Goal: Transaction & Acquisition: Purchase product/service

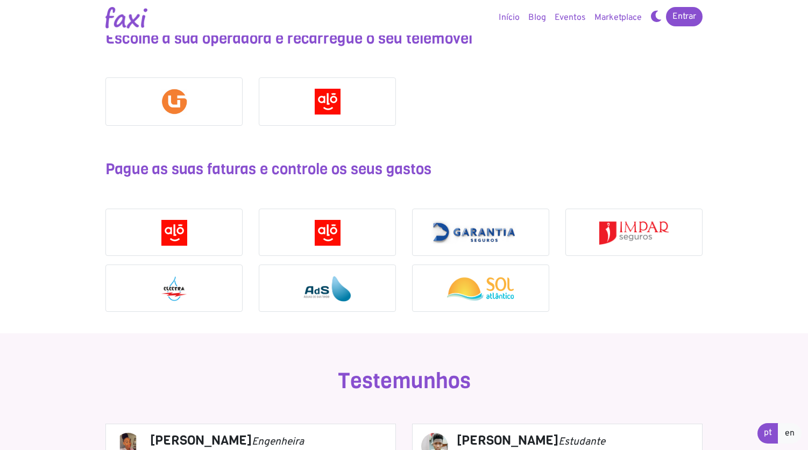
scroll to position [929, 0]
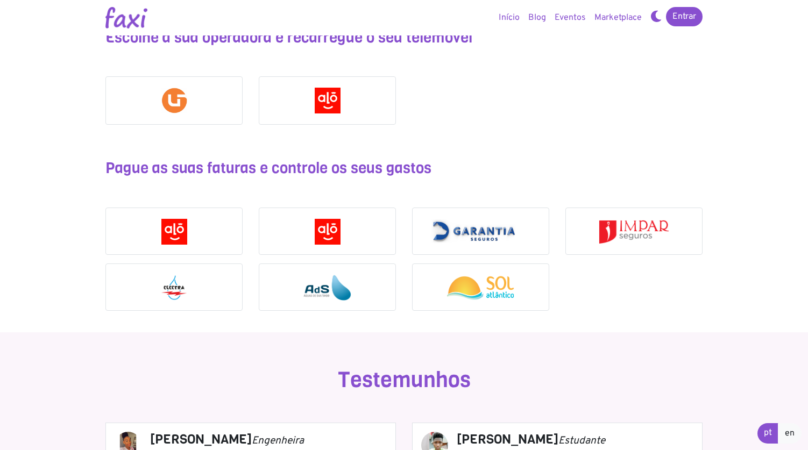
click at [199, 293] on div at bounding box center [174, 287] width 136 height 47
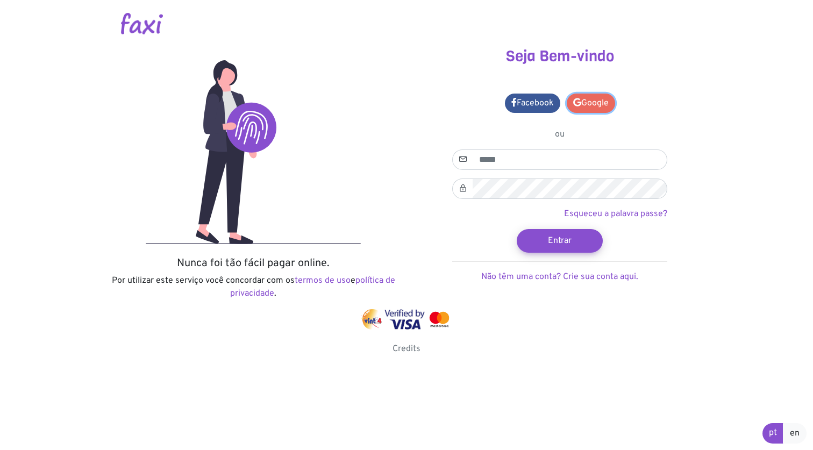
click at [593, 101] on link "Google" at bounding box center [591, 103] width 48 height 19
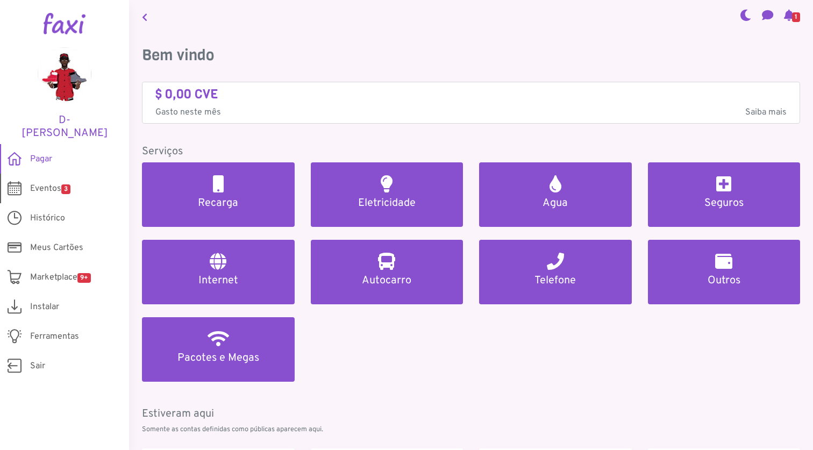
click at [52, 182] on span "Eventos 3" at bounding box center [50, 188] width 40 height 13
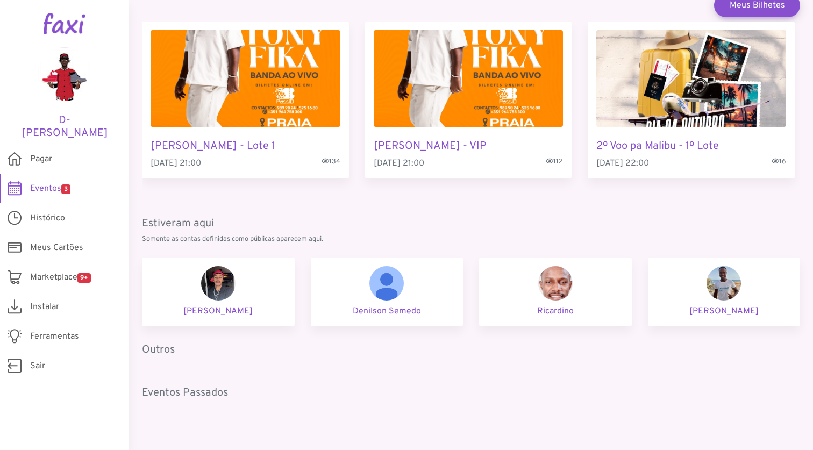
scroll to position [81, 0]
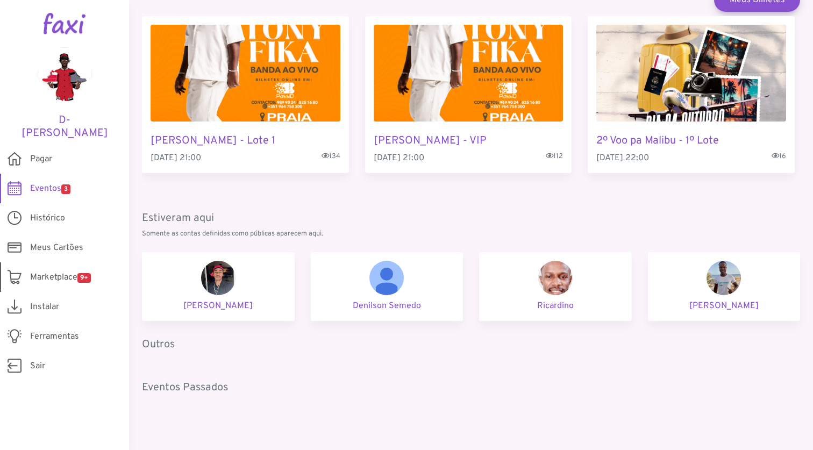
click at [51, 263] on link "Marketplace 9+" at bounding box center [64, 278] width 129 height 30
click at [46, 153] on span "Pagar" at bounding box center [41, 159] width 22 height 13
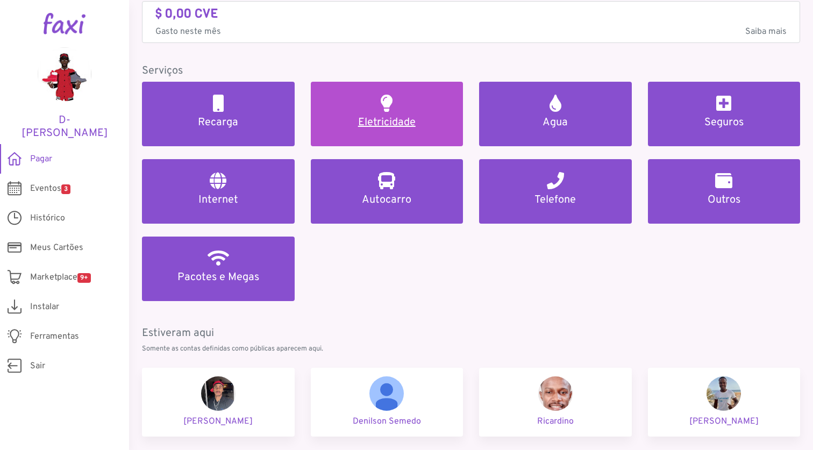
click at [416, 110] on link "Eletricidade" at bounding box center [387, 114] width 153 height 65
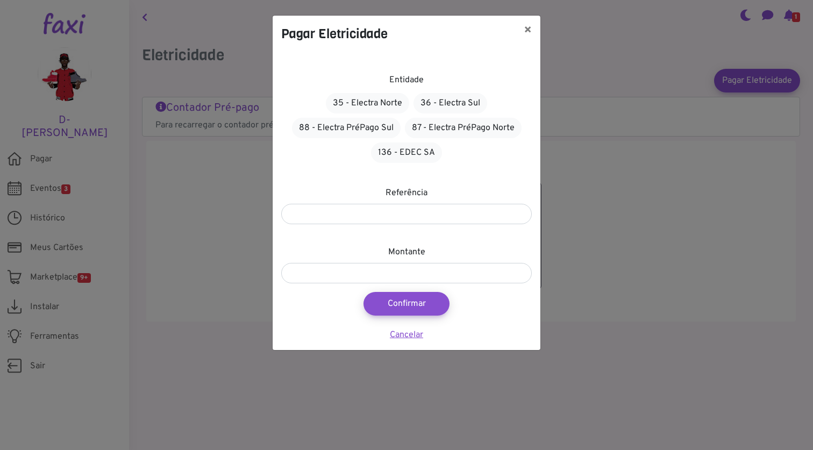
click at [402, 338] on link "Cancelar" at bounding box center [406, 335] width 33 height 11
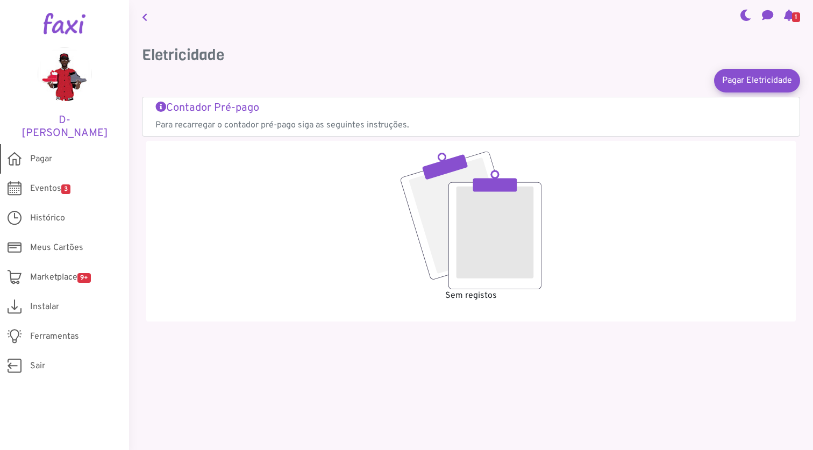
click at [47, 153] on span "Pagar" at bounding box center [41, 159] width 22 height 13
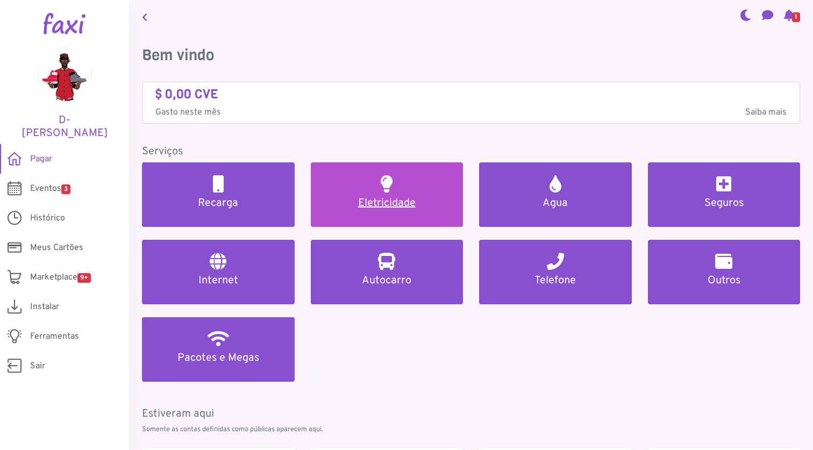
click at [383, 206] on h5 "Eletricidade" at bounding box center [387, 203] width 127 height 13
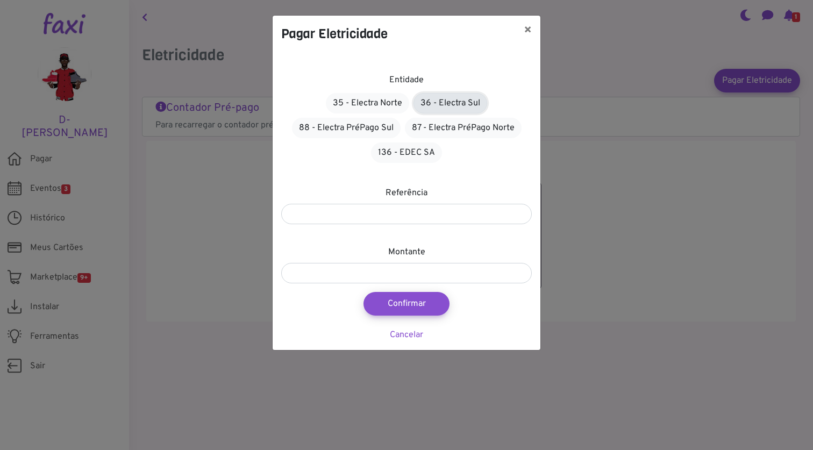
click at [453, 103] on link "36 - Electra Sul" at bounding box center [451, 103] width 74 height 20
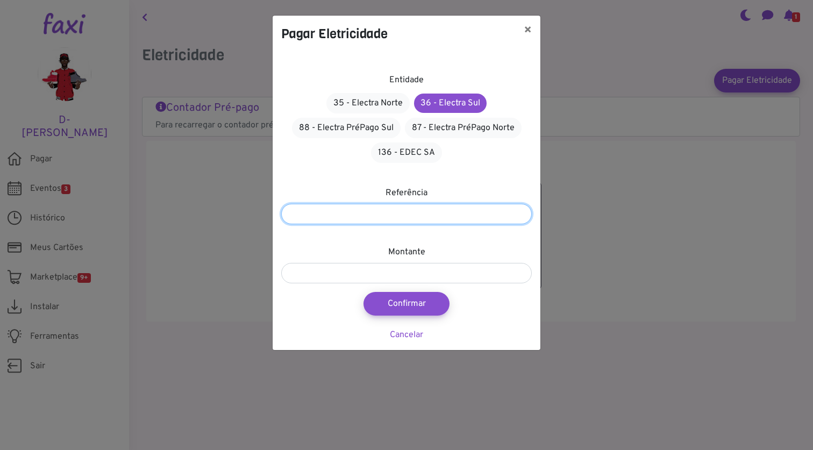
click at [424, 217] on input "number" at bounding box center [406, 214] width 251 height 20
type input "******"
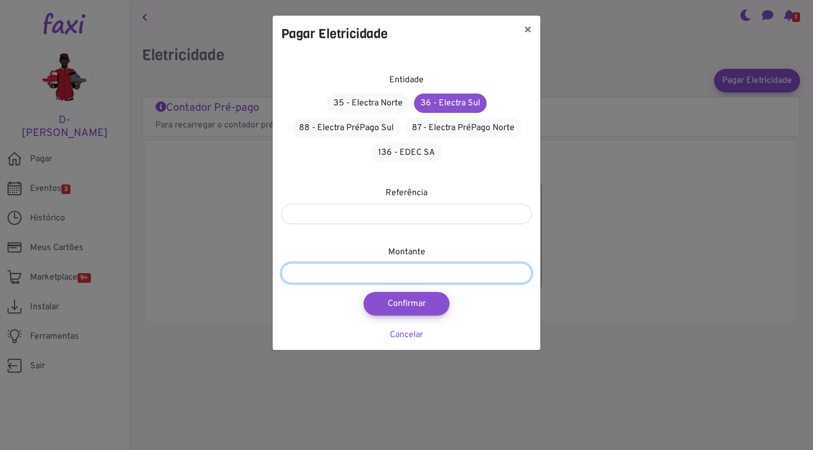
click at [451, 273] on input "number" at bounding box center [406, 273] width 251 height 20
type input "****"
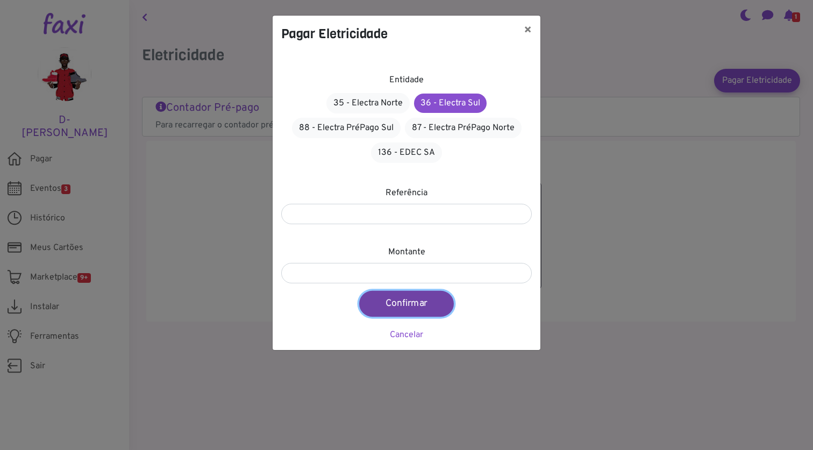
click at [423, 307] on button "Confirmar" at bounding box center [406, 304] width 95 height 26
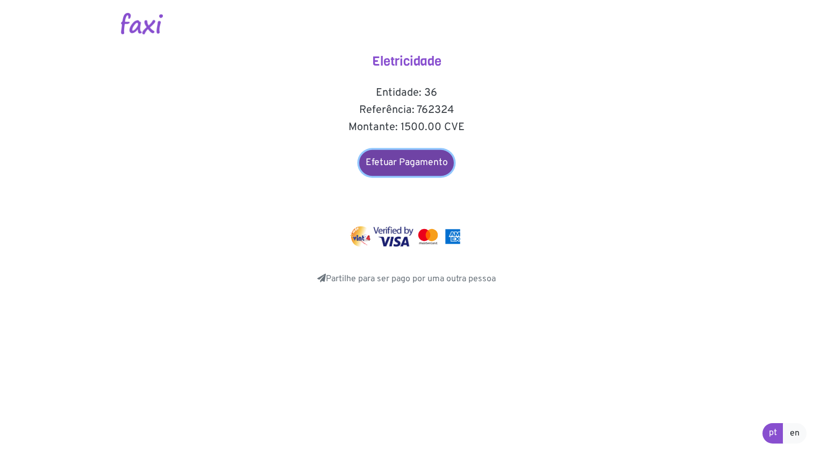
click at [395, 169] on link "Efetuar Pagamento" at bounding box center [406, 163] width 95 height 26
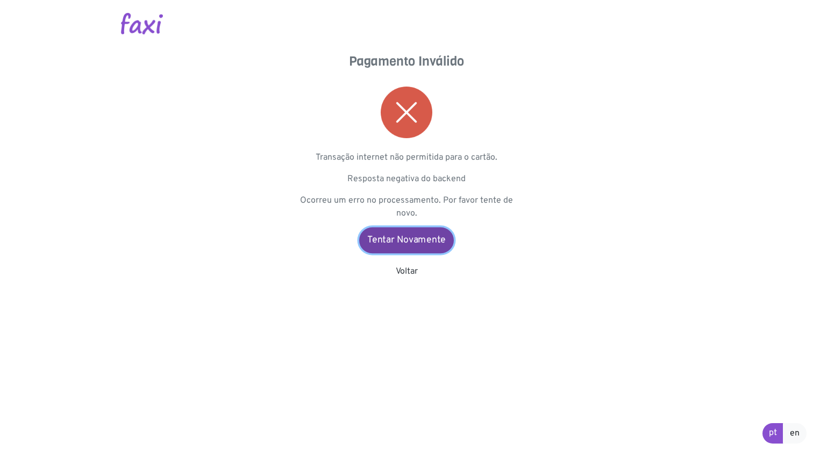
click at [419, 245] on link "Tentar Novamente" at bounding box center [406, 241] width 95 height 26
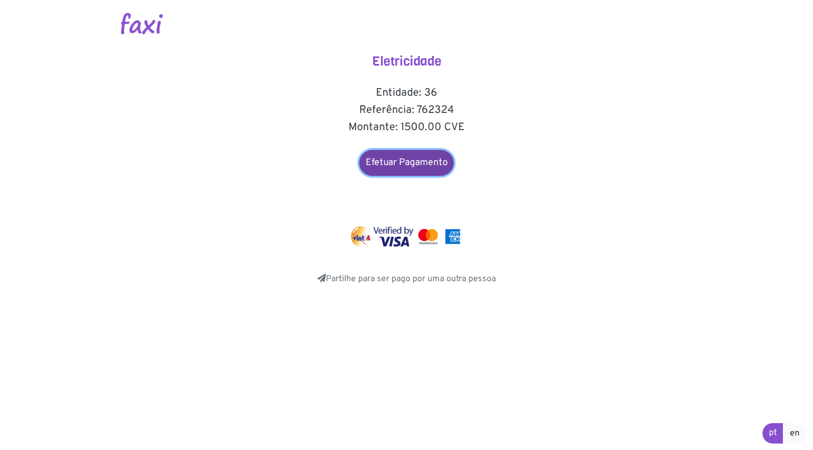
click at [413, 160] on link "Efetuar Pagamento" at bounding box center [406, 163] width 95 height 26
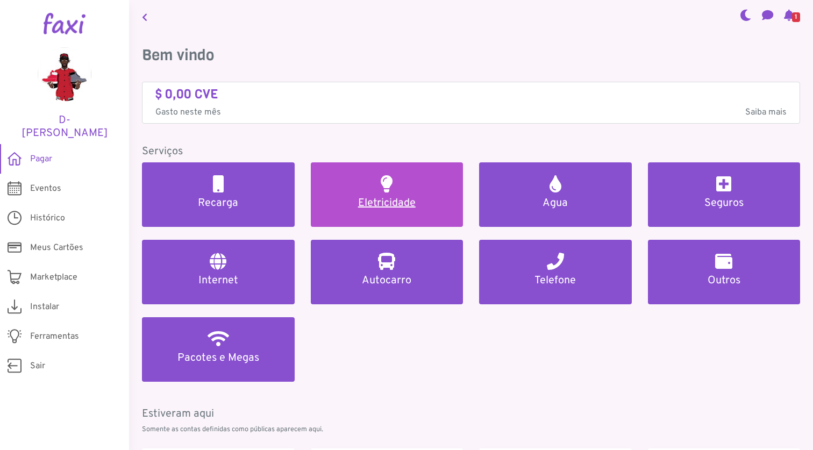
click at [397, 199] on h5 "Eletricidade" at bounding box center [387, 203] width 127 height 13
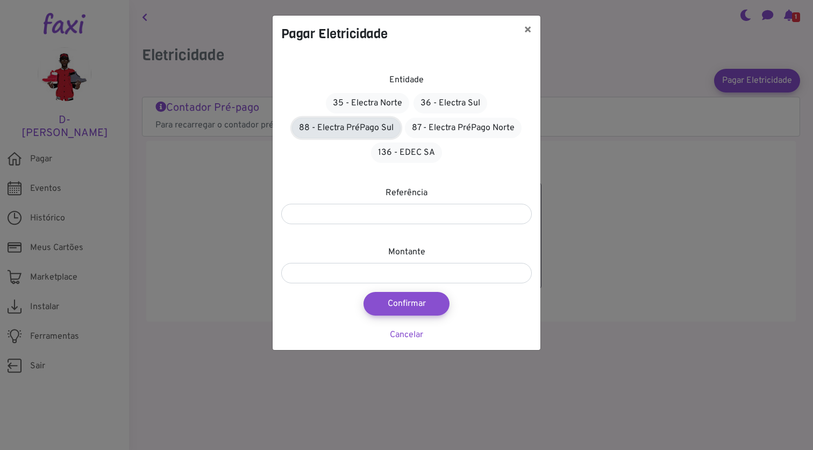
click at [364, 130] on link "88 - Electra PréPago Sul" at bounding box center [346, 128] width 109 height 20
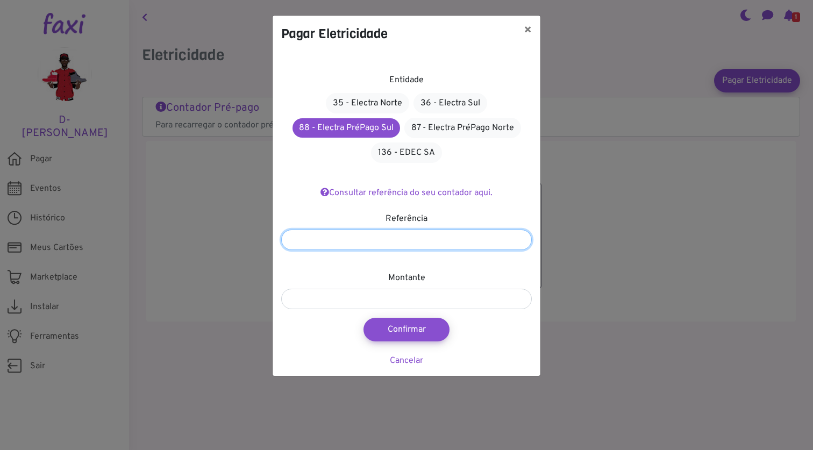
click at [389, 240] on input "number" at bounding box center [406, 240] width 251 height 20
type input "******"
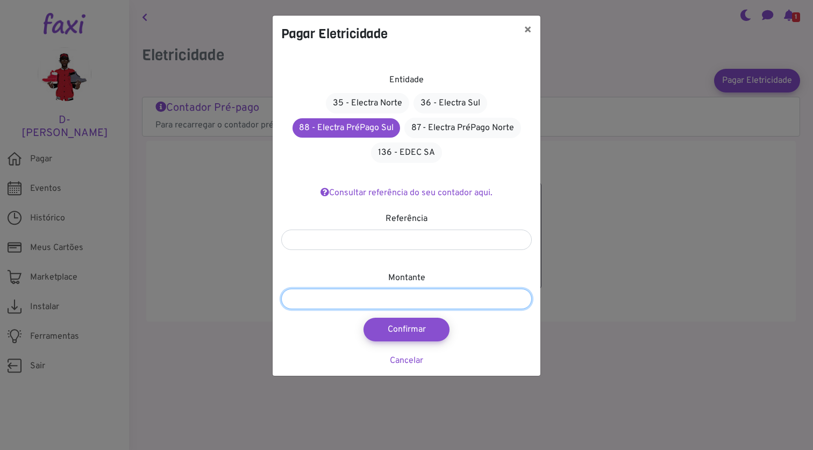
click at [418, 307] on input "number" at bounding box center [406, 299] width 251 height 20
type input "****"
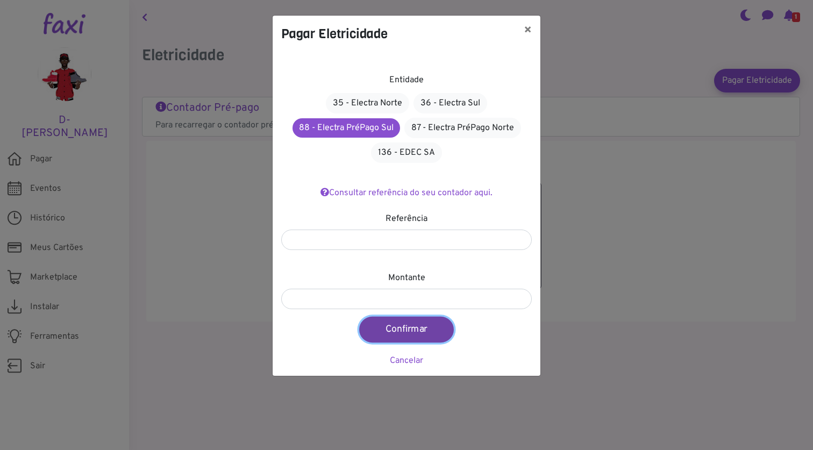
click at [411, 333] on button "Confirmar" at bounding box center [406, 330] width 95 height 26
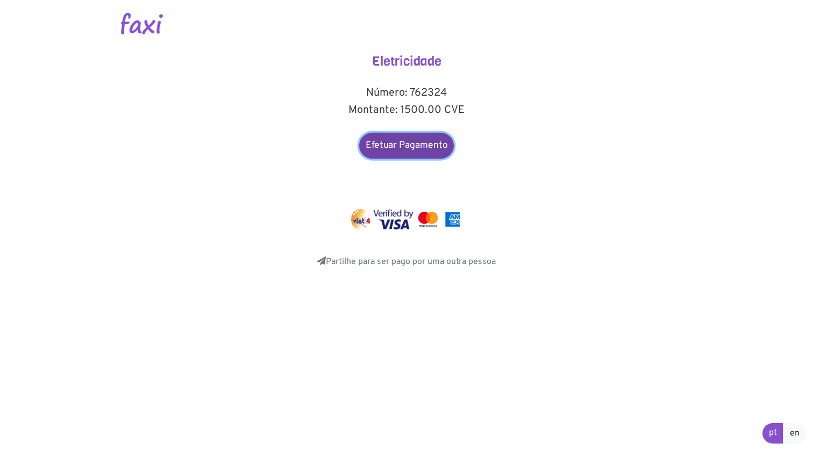
click at [401, 148] on link "Efetuar Pagamento" at bounding box center [406, 146] width 95 height 26
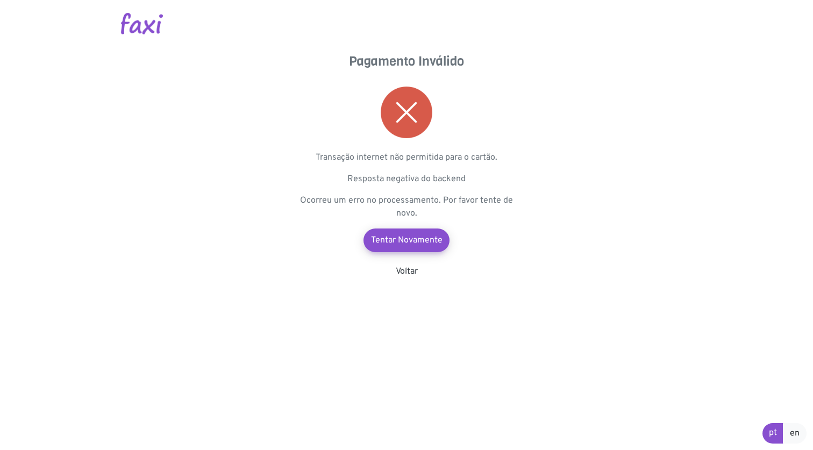
click at [152, 32] on img at bounding box center [142, 24] width 42 height 22
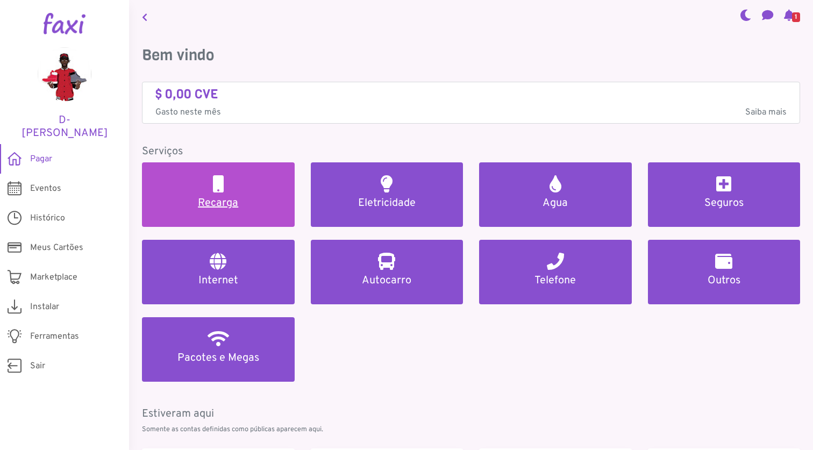
click at [229, 190] on link "Recarga" at bounding box center [218, 194] width 153 height 65
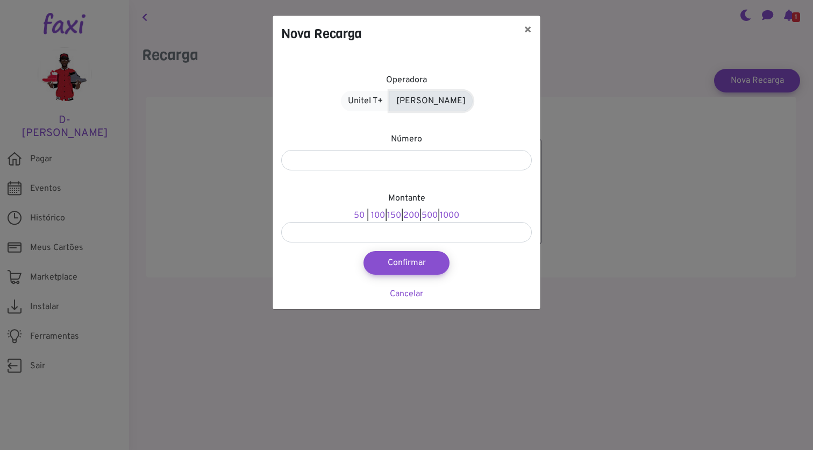
click at [424, 104] on link "[PERSON_NAME]" at bounding box center [431, 101] width 83 height 20
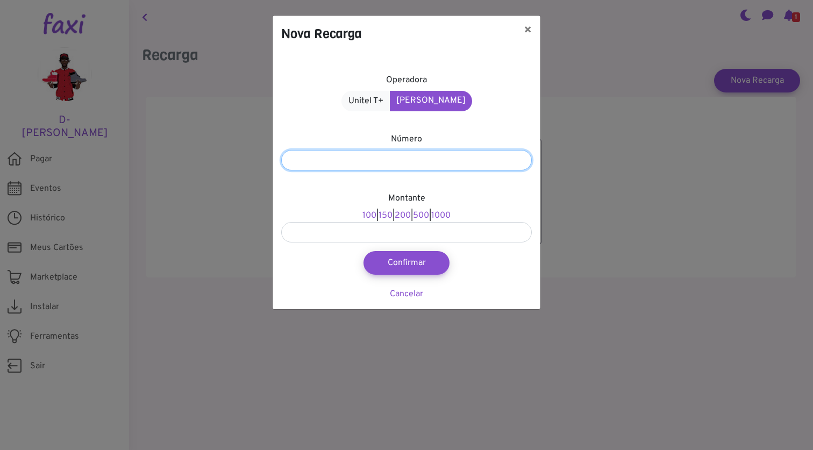
click at [400, 156] on input "number" at bounding box center [406, 160] width 251 height 20
type input "*******"
click at [380, 211] on link "150" at bounding box center [386, 215] width 14 height 11
click at [363, 217] on link "100" at bounding box center [370, 215] width 14 height 11
click at [405, 209] on div "Montante 100 | 150 | 200 | 500 | 1000 ***" at bounding box center [406, 217] width 251 height 51
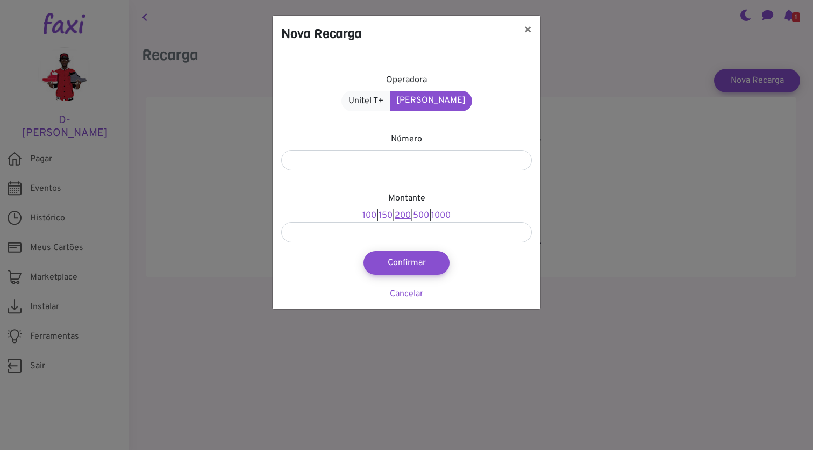
click at [404, 214] on link "200" at bounding box center [403, 215] width 16 height 11
type input "***"
click at [405, 266] on button "Confirmar" at bounding box center [406, 263] width 95 height 26
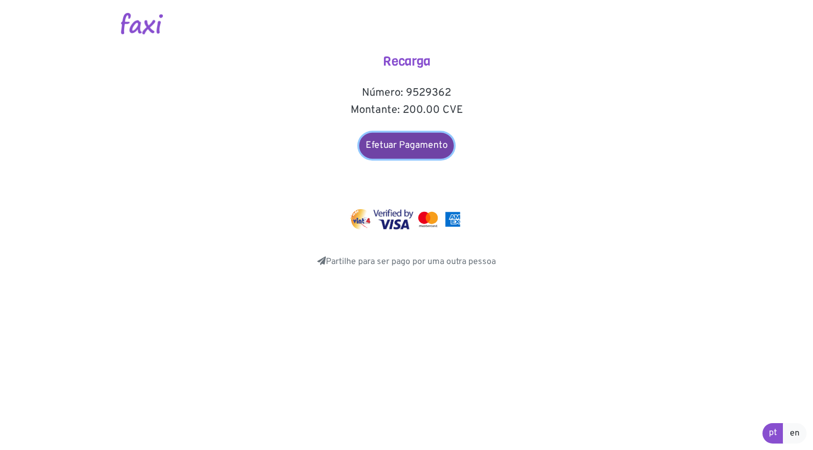
click at [411, 141] on link "Efetuar Pagamento" at bounding box center [406, 146] width 95 height 26
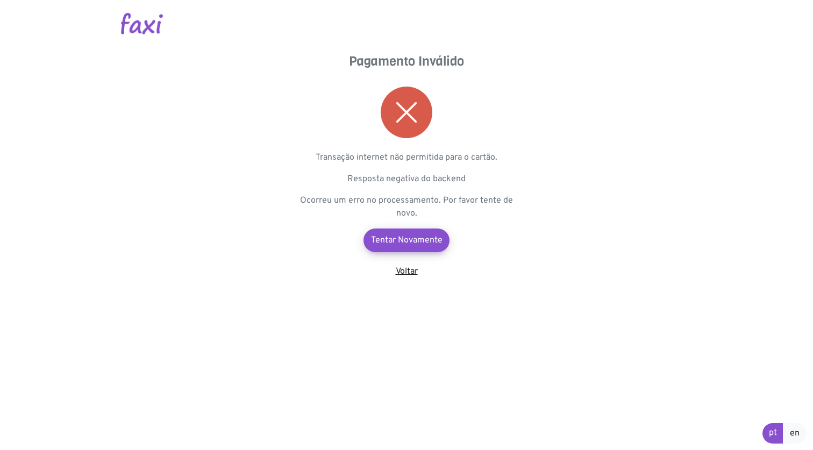
click at [411, 272] on link "Voltar" at bounding box center [407, 271] width 22 height 11
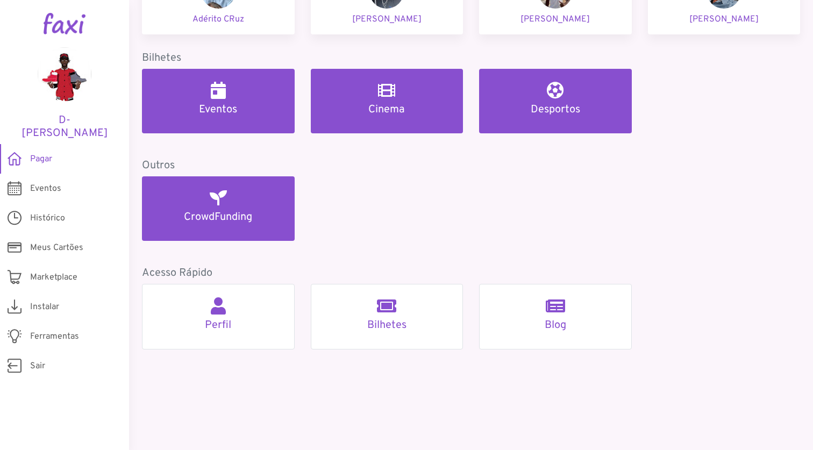
scroll to position [485, 0]
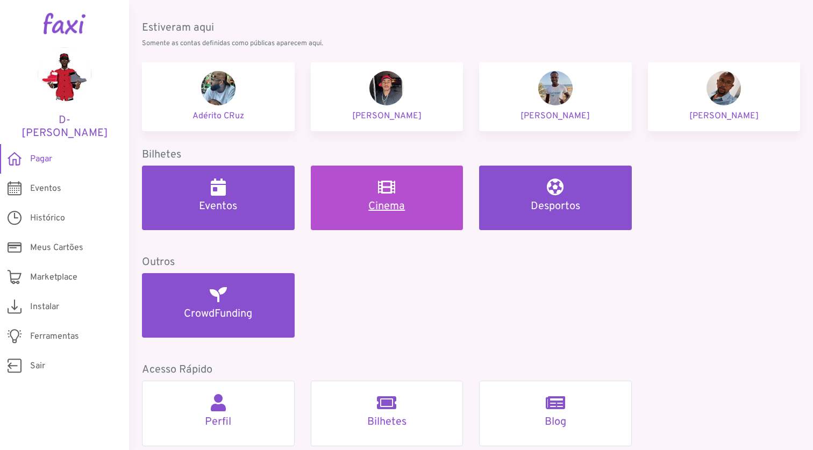
click at [427, 192] on div "Cinema" at bounding box center [387, 196] width 127 height 34
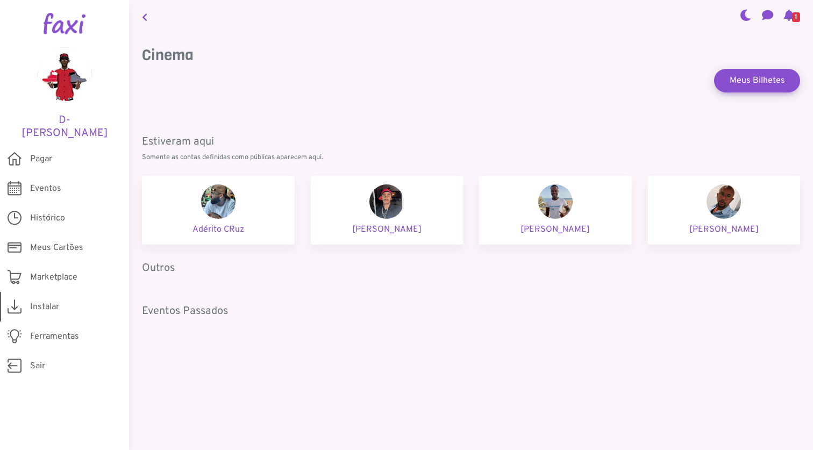
click at [53, 301] on span "Instalar" at bounding box center [44, 307] width 29 height 13
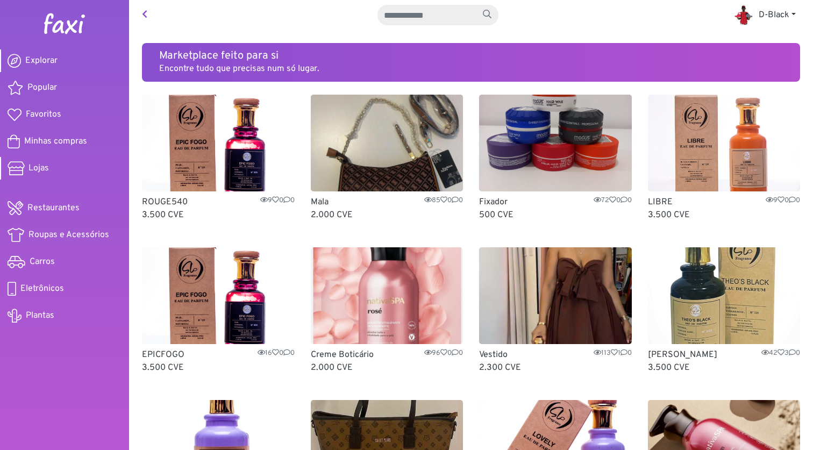
click at [43, 166] on span "Lojas" at bounding box center [39, 168] width 20 height 13
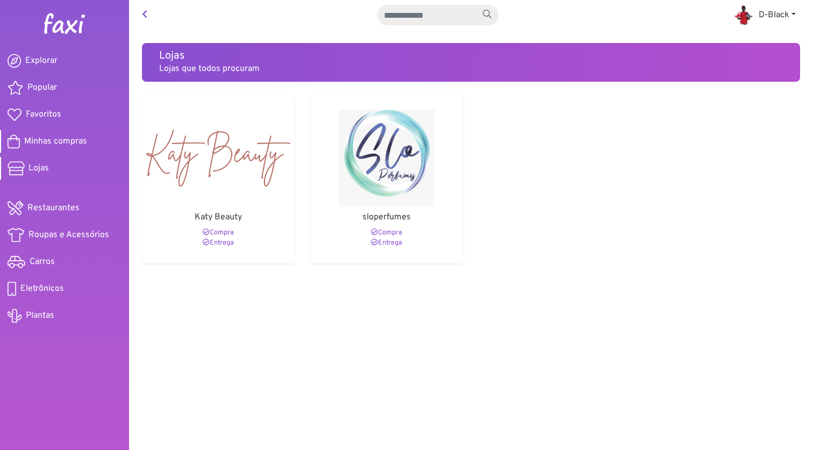
click at [60, 147] on span "Minhas compras" at bounding box center [55, 141] width 63 height 13
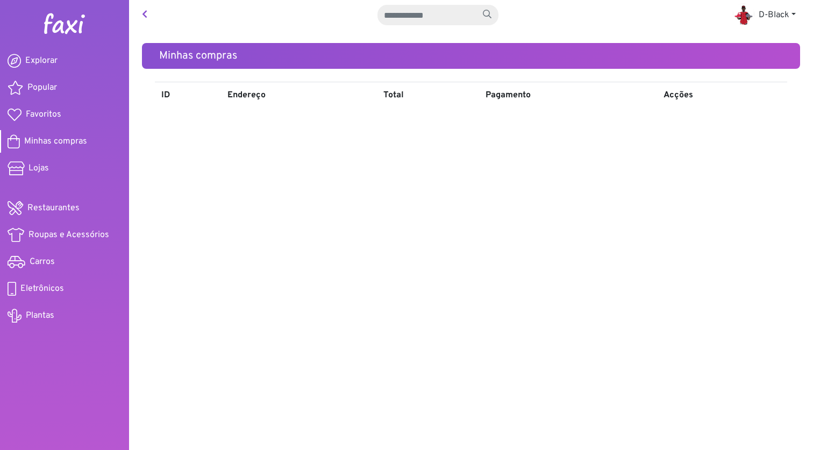
click at [54, 139] on span "Minhas compras" at bounding box center [55, 141] width 63 height 13
click at [49, 111] on span "Favoritos" at bounding box center [44, 114] width 36 height 13
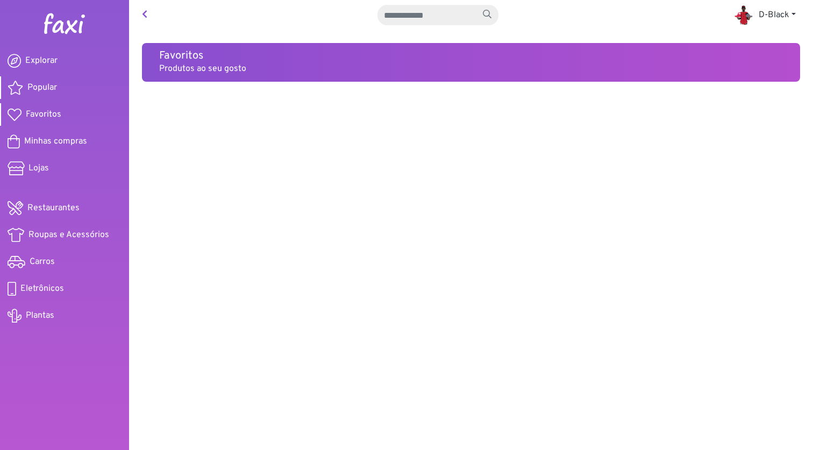
click at [47, 88] on span "Popular" at bounding box center [42, 87] width 30 height 13
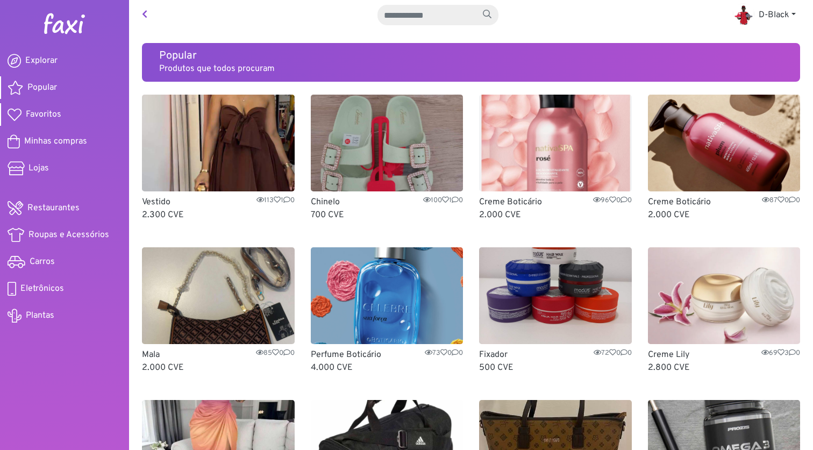
click at [36, 118] on span "Favoritos" at bounding box center [44, 114] width 36 height 13
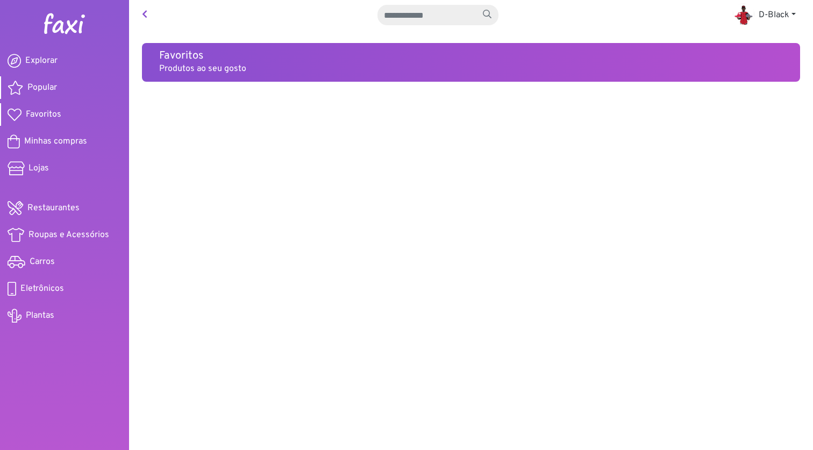
click at [44, 90] on span "Popular" at bounding box center [42, 87] width 30 height 13
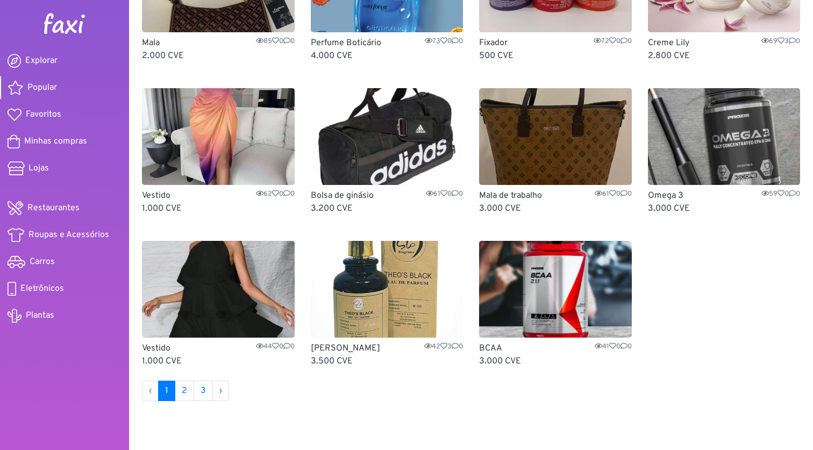
scroll to position [336, 0]
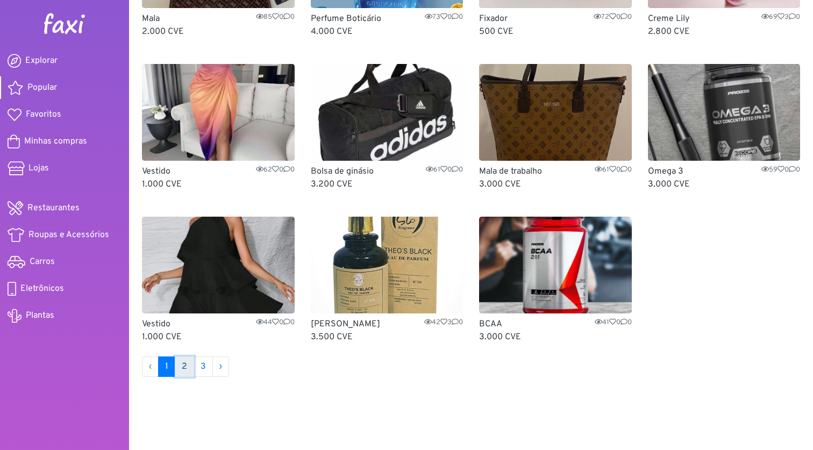
click at [180, 365] on link "2" at bounding box center [184, 367] width 19 height 20
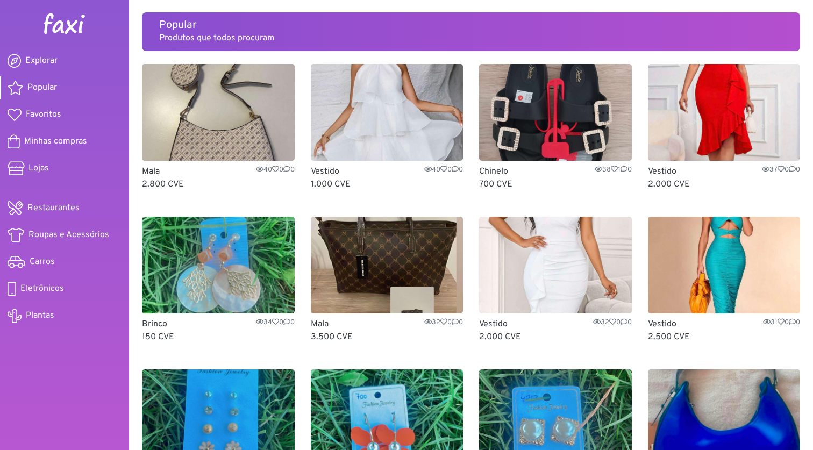
scroll to position [26, 0]
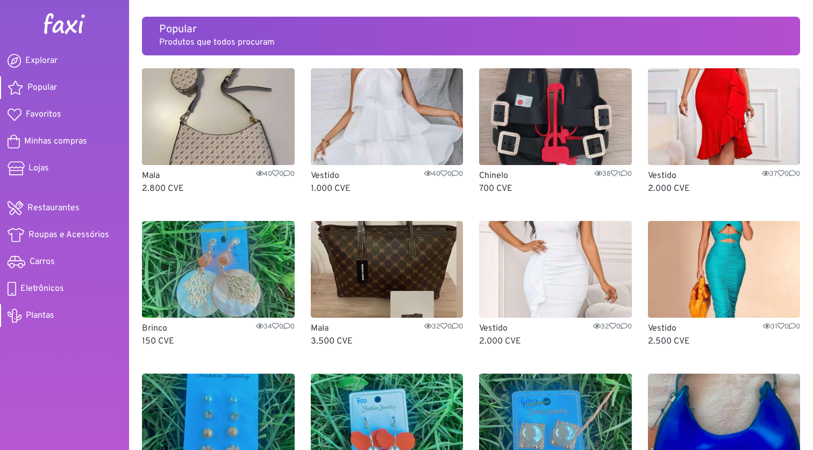
click at [33, 322] on span "Plantas" at bounding box center [40, 315] width 29 height 13
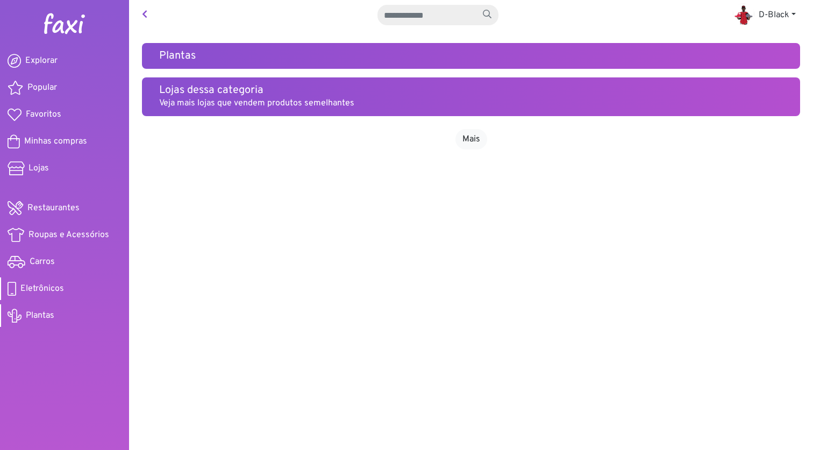
click at [32, 288] on span "Eletrônicos" at bounding box center [42, 288] width 44 height 13
click at [476, 144] on link "Mais" at bounding box center [472, 139] width 32 height 20
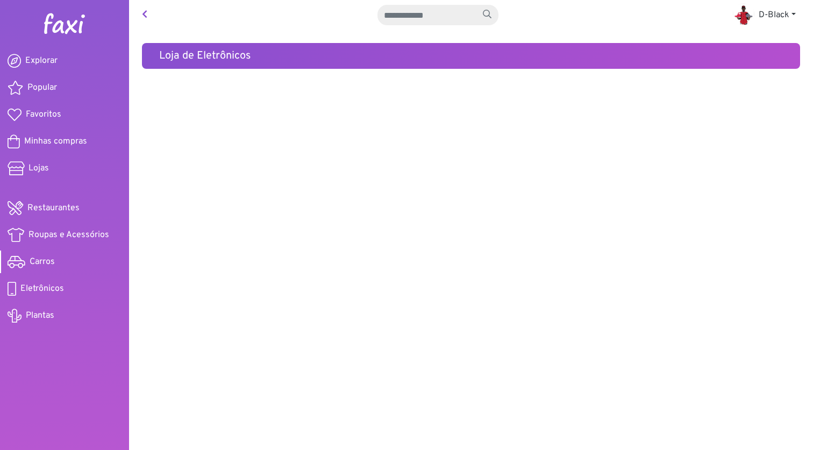
click at [29, 263] on link "Carros" at bounding box center [64, 262] width 129 height 23
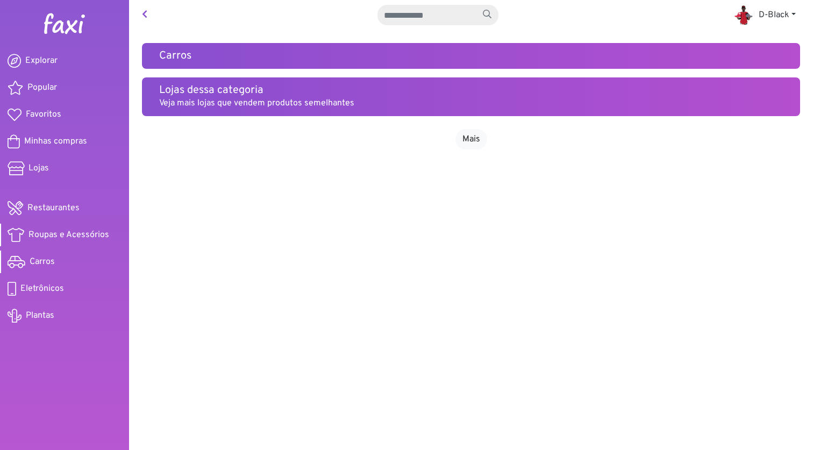
click at [83, 227] on link "Roupas e Acessórios" at bounding box center [64, 235] width 129 height 23
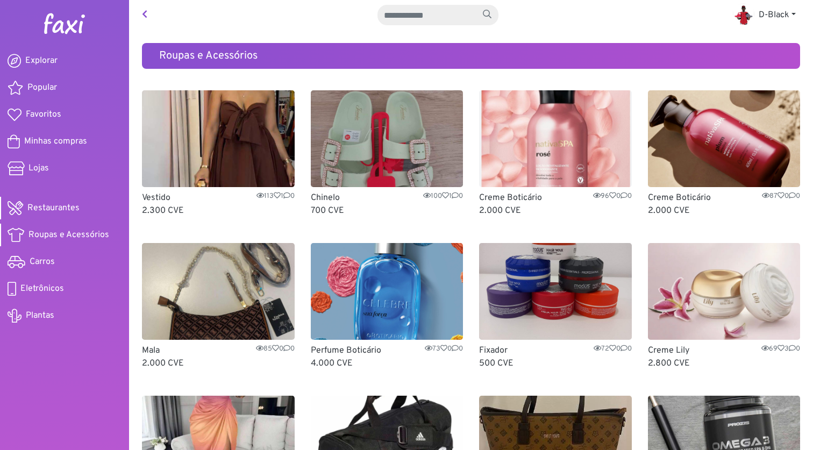
click at [70, 210] on span "Restaurantes" at bounding box center [53, 208] width 52 height 13
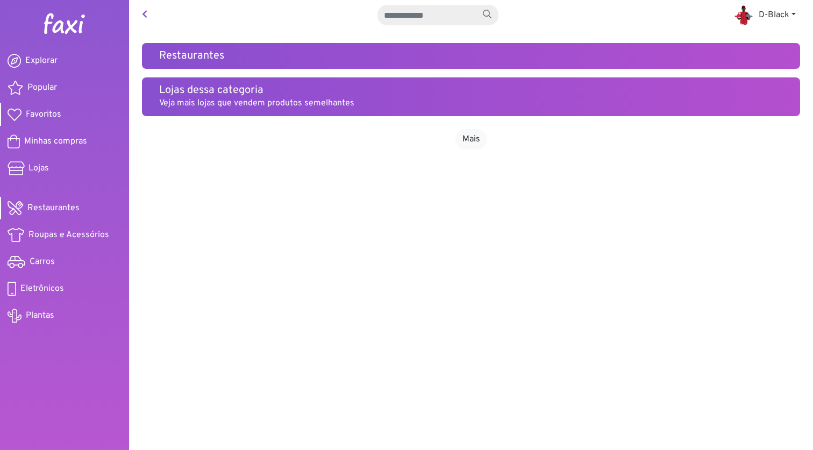
click at [49, 112] on span "Favoritos" at bounding box center [44, 114] width 36 height 13
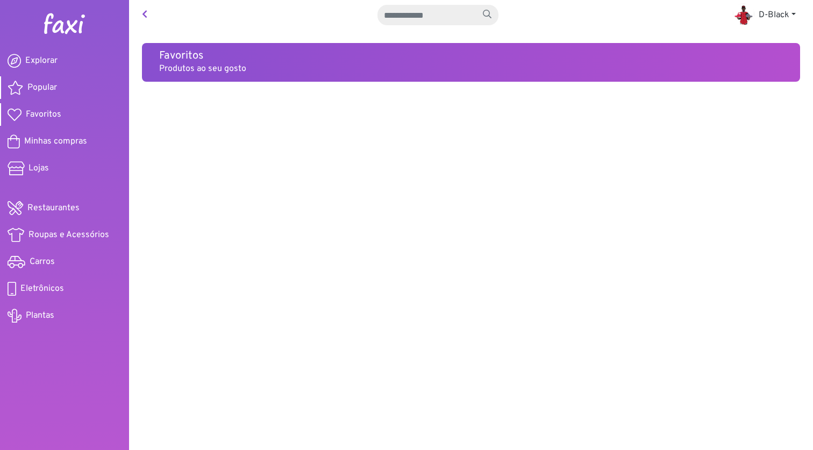
click at [48, 88] on span "Popular" at bounding box center [42, 87] width 30 height 13
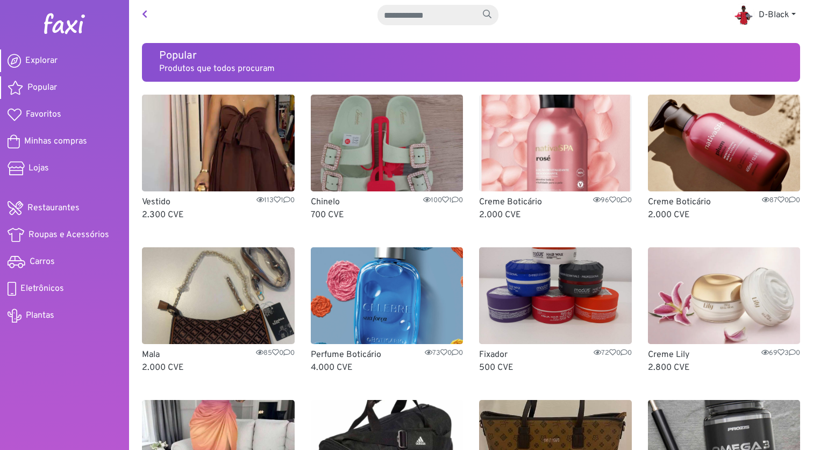
click at [47, 55] on span "Explorar" at bounding box center [41, 60] width 32 height 13
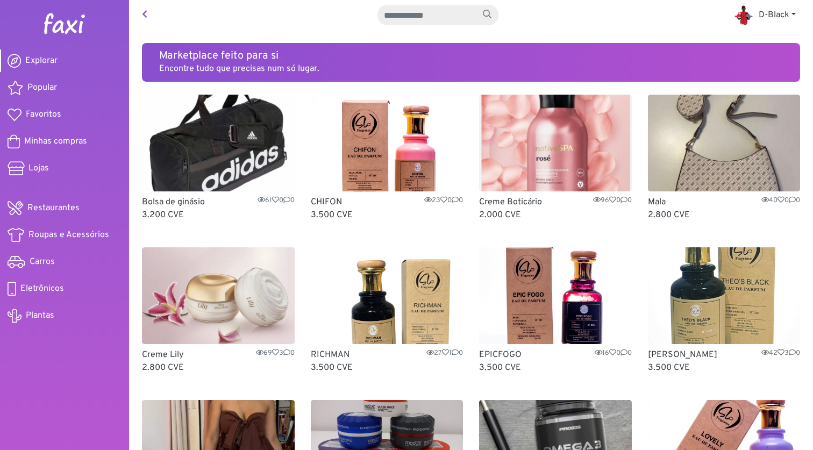
click at [53, 58] on span "Explorar" at bounding box center [41, 60] width 32 height 13
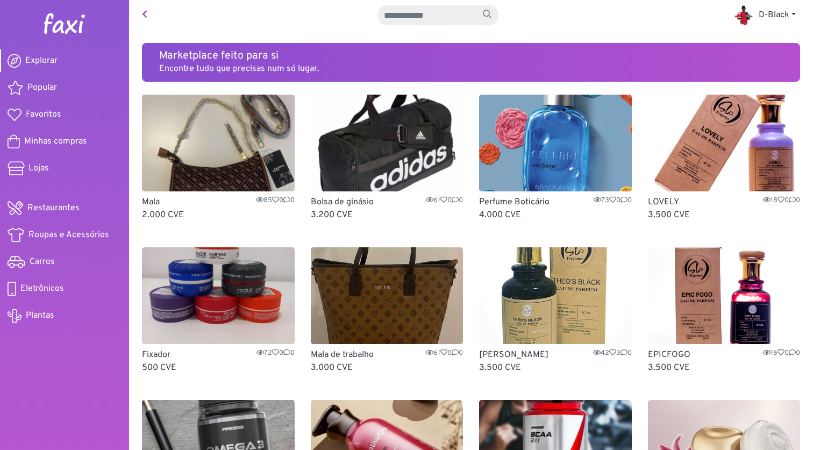
click at [62, 21] on img at bounding box center [64, 24] width 43 height 22
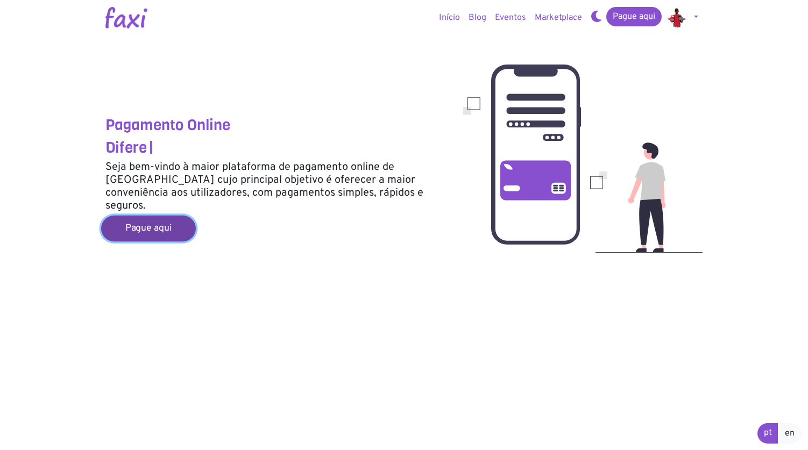
click at [144, 216] on link "Pague aqui" at bounding box center [148, 229] width 95 height 26
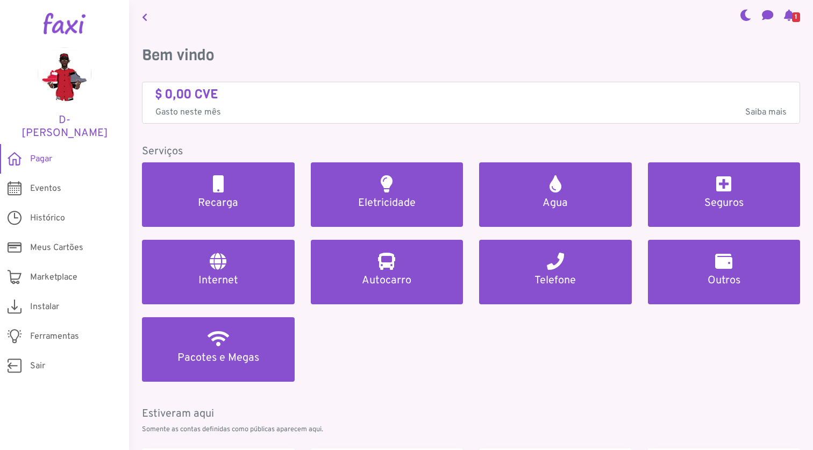
click at [755, 107] on span "Saiba mais" at bounding box center [766, 112] width 41 height 13
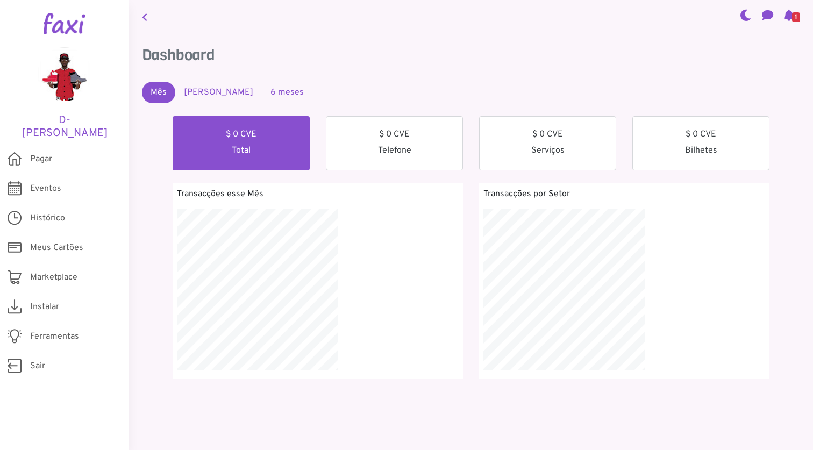
click at [203, 90] on link "Mês Passado" at bounding box center [218, 93] width 87 height 22
click at [263, 92] on link "6 meses" at bounding box center [287, 93] width 51 height 22
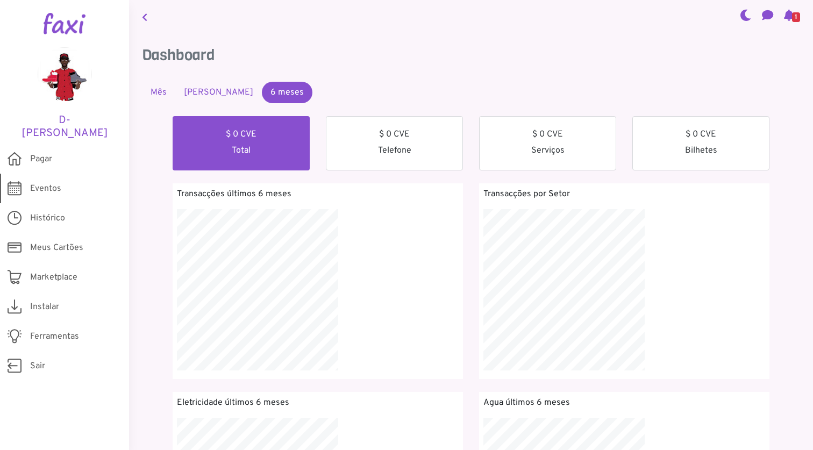
click at [48, 182] on span "Eventos" at bounding box center [45, 188] width 31 height 13
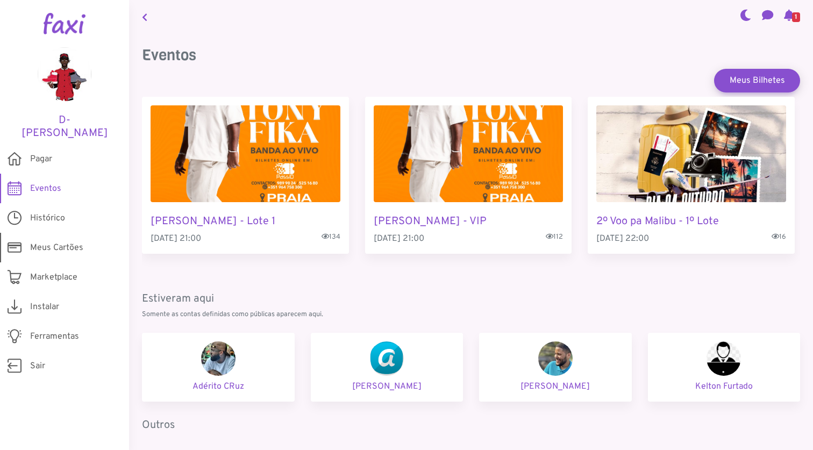
click at [48, 233] on link "Meus Cartões" at bounding box center [64, 248] width 129 height 30
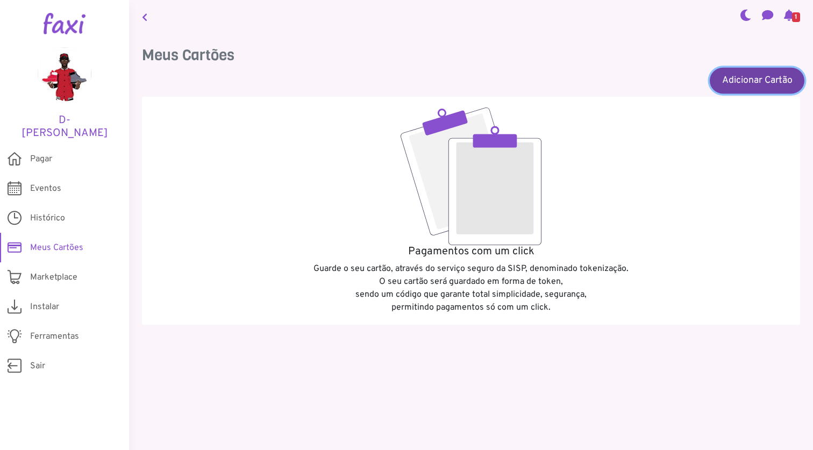
click at [733, 81] on link "Adicionar Cartão" at bounding box center [757, 80] width 95 height 26
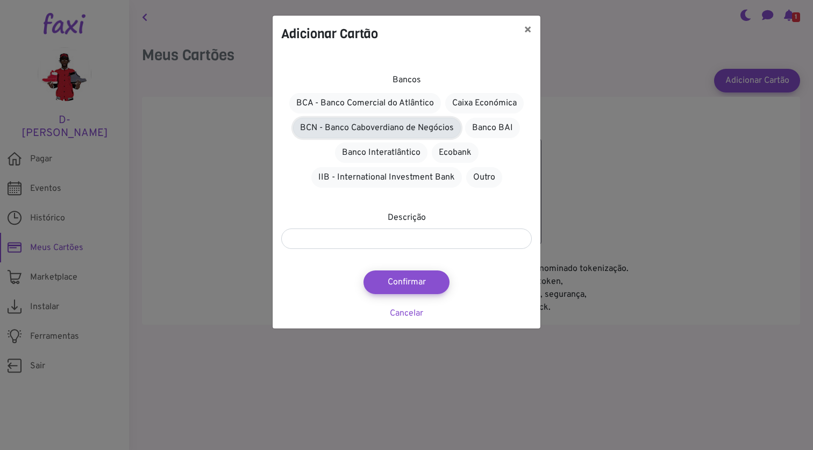
click at [379, 123] on link "BCN - Banco Caboverdiano de Negócios" at bounding box center [377, 128] width 168 height 20
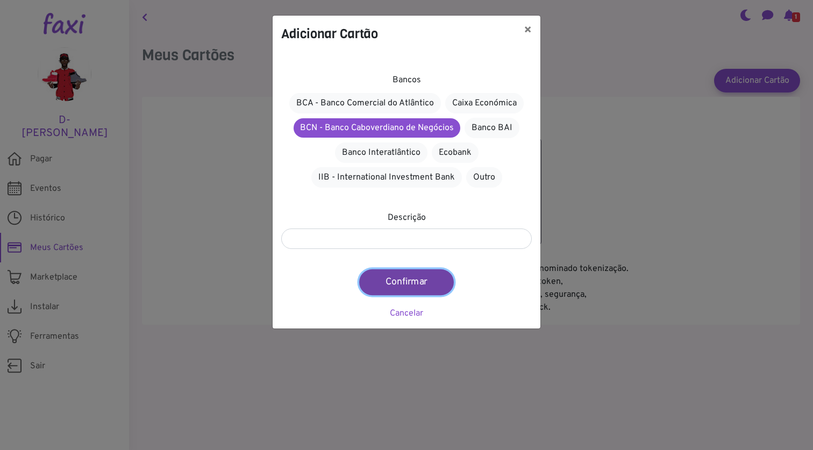
click at [392, 280] on button "Confirmar" at bounding box center [406, 283] width 95 height 26
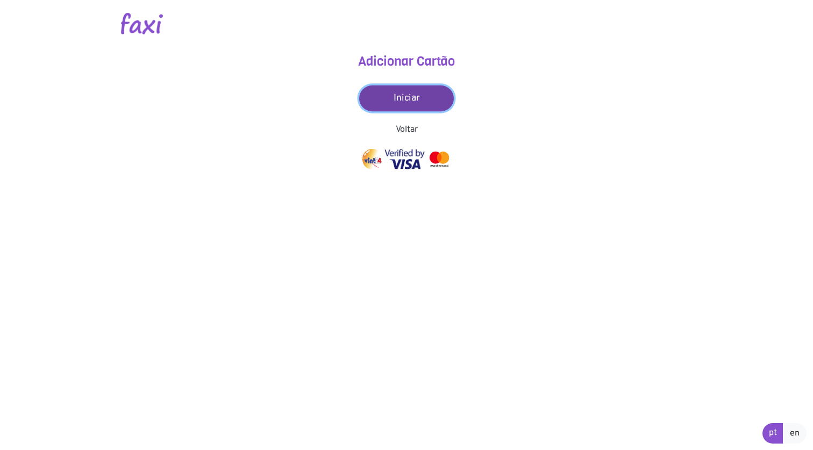
click at [420, 95] on link "Iniciar" at bounding box center [406, 99] width 95 height 26
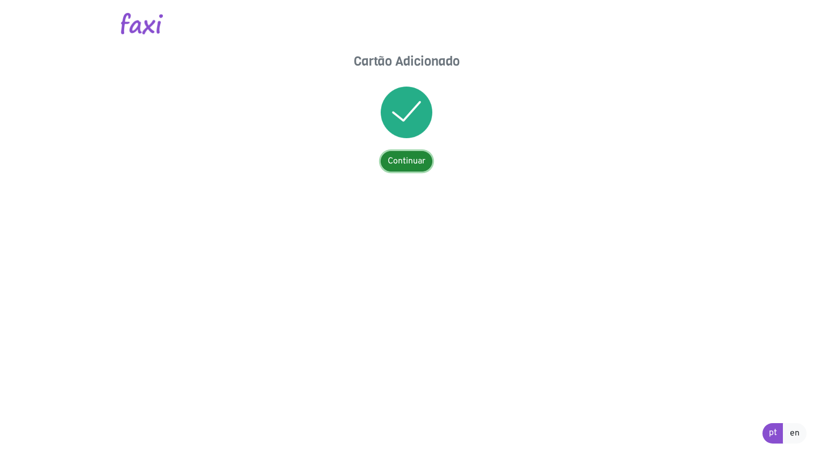
click at [411, 165] on link "Continuar" at bounding box center [407, 161] width 52 height 20
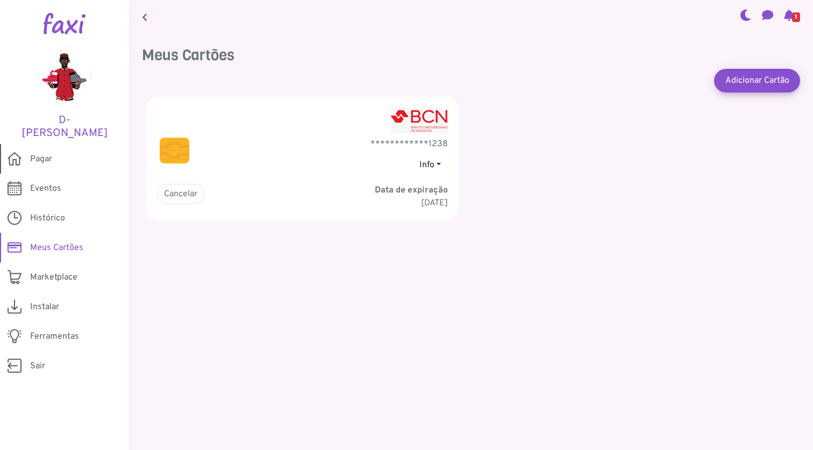
click at [48, 153] on span "Pagar" at bounding box center [41, 159] width 22 height 13
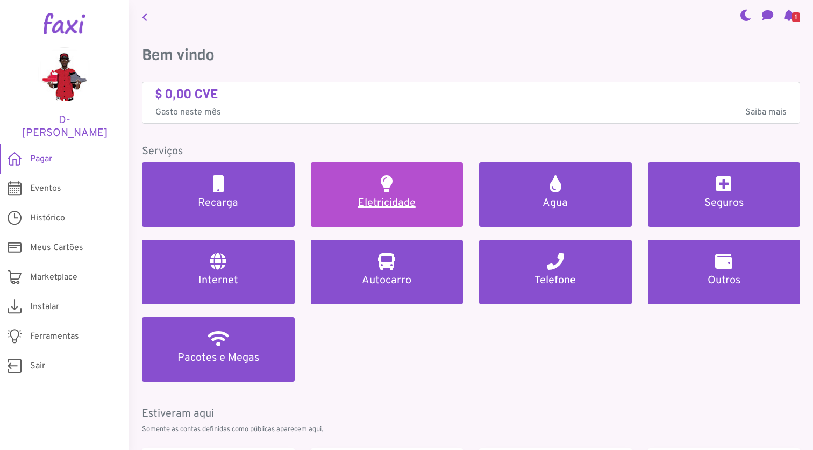
click at [405, 200] on h5 "Eletricidade" at bounding box center [387, 203] width 127 height 13
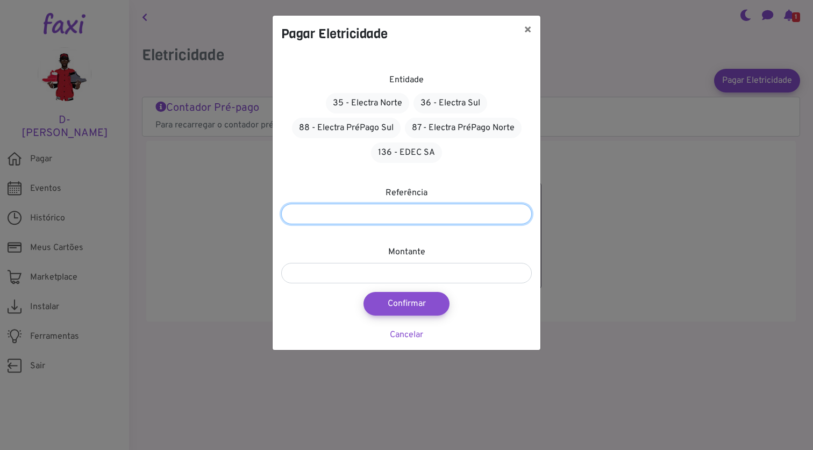
click at [401, 204] on input "number" at bounding box center [406, 214] width 251 height 20
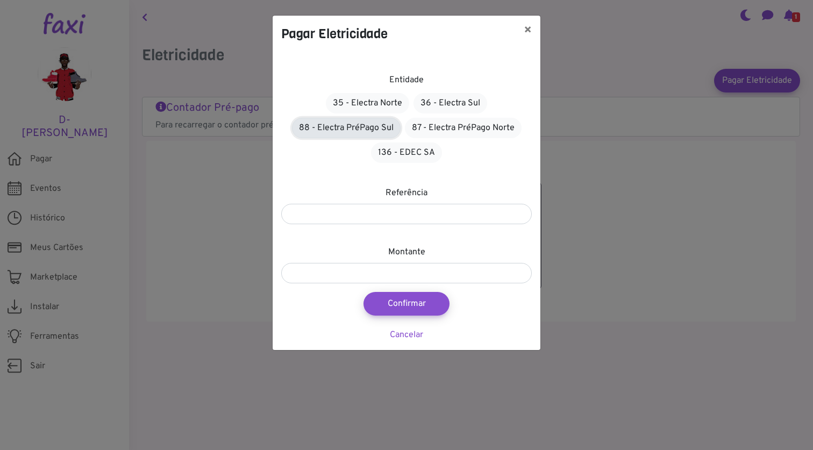
click at [366, 129] on link "88 - Electra PréPago Sul" at bounding box center [346, 128] width 109 height 20
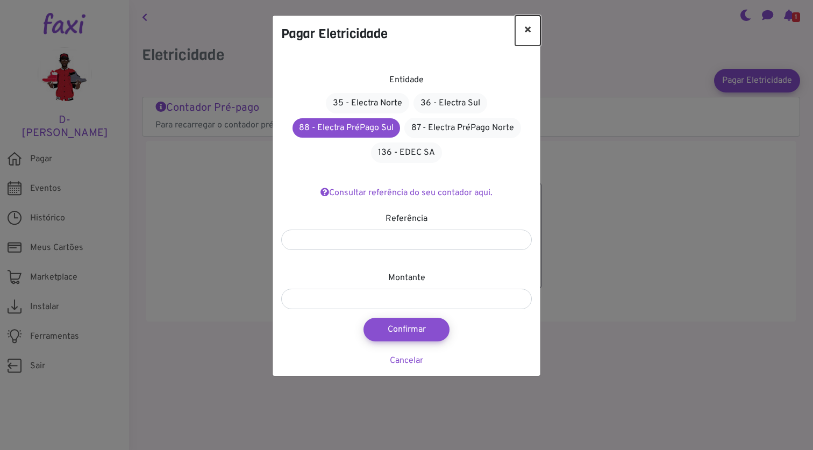
click at [529, 26] on button "×" at bounding box center [527, 31] width 25 height 30
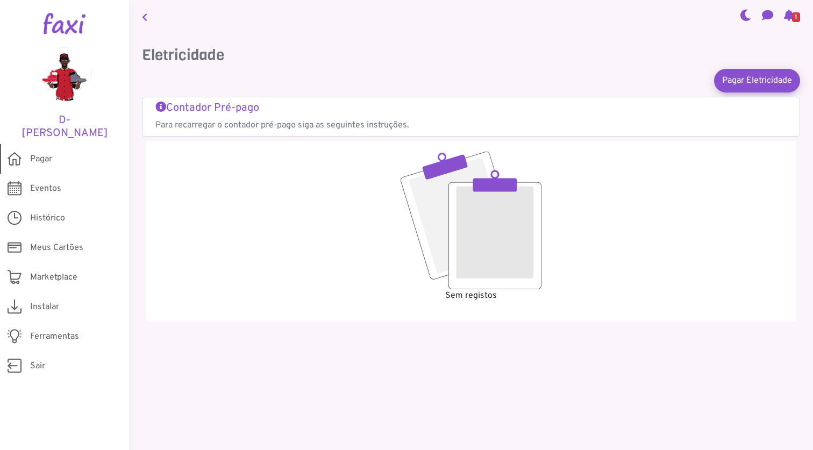
click at [38, 153] on span "Pagar" at bounding box center [41, 159] width 22 height 13
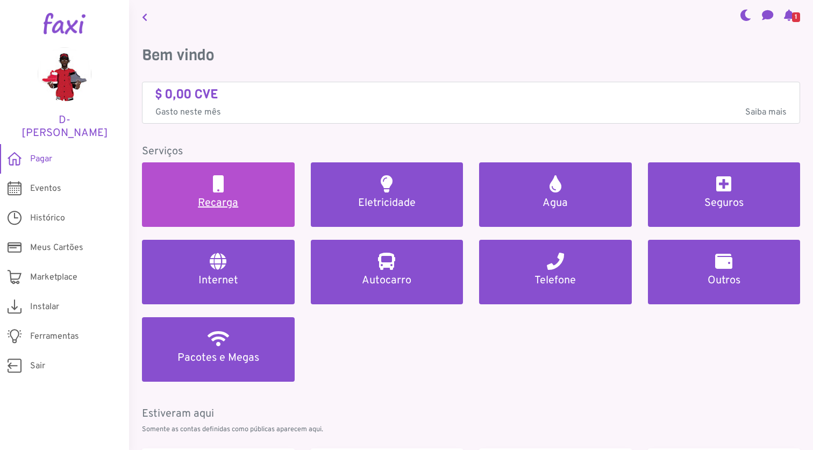
click at [248, 187] on link "Recarga" at bounding box center [218, 194] width 153 height 65
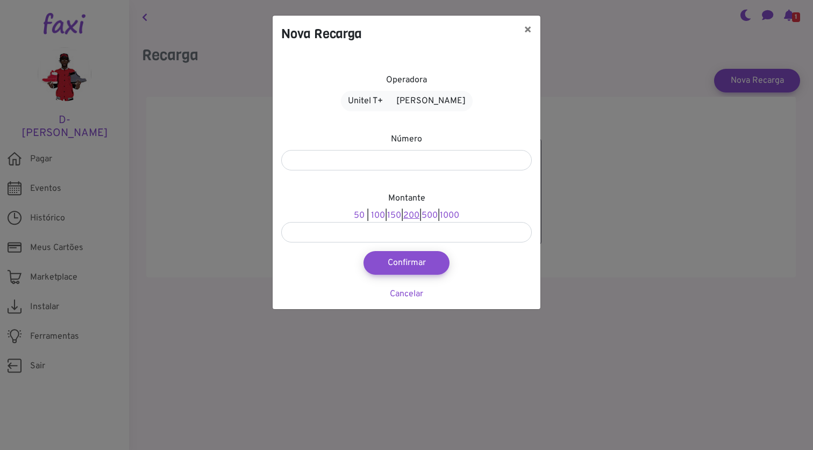
click at [407, 213] on link "200" at bounding box center [412, 215] width 16 height 11
type input "***"
click at [407, 159] on input "number" at bounding box center [406, 160] width 251 height 20
click at [414, 264] on button "Confirmar" at bounding box center [406, 263] width 95 height 26
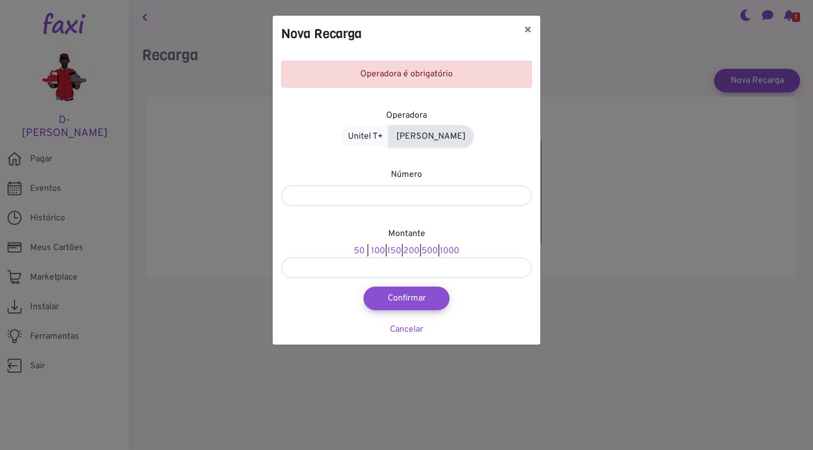
click at [430, 137] on link "Alou Móvel" at bounding box center [431, 136] width 83 height 20
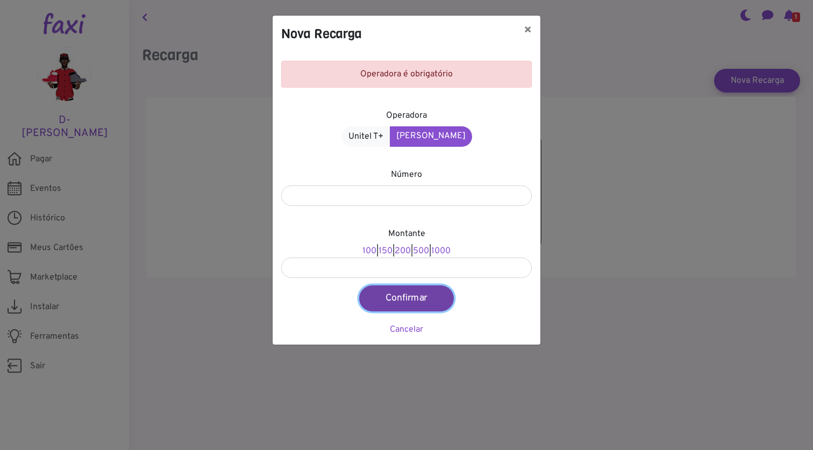
click at [408, 299] on button "Confirmar" at bounding box center [406, 299] width 95 height 26
type input "***"
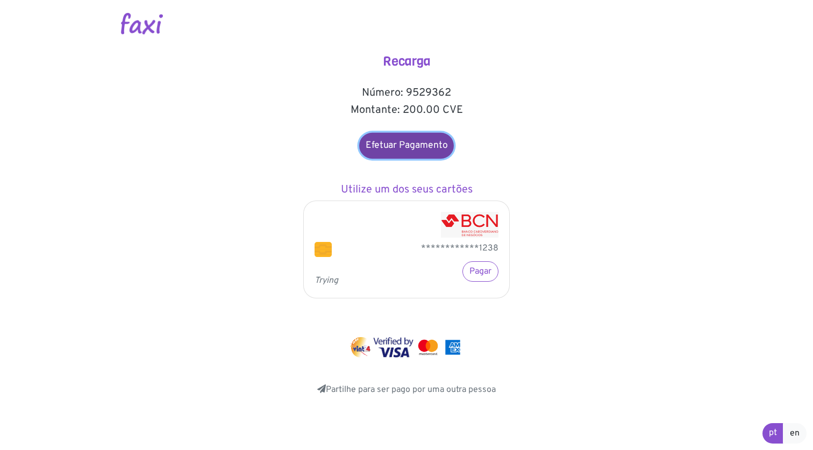
click at [408, 143] on link "Efetuar Pagamento" at bounding box center [406, 146] width 95 height 26
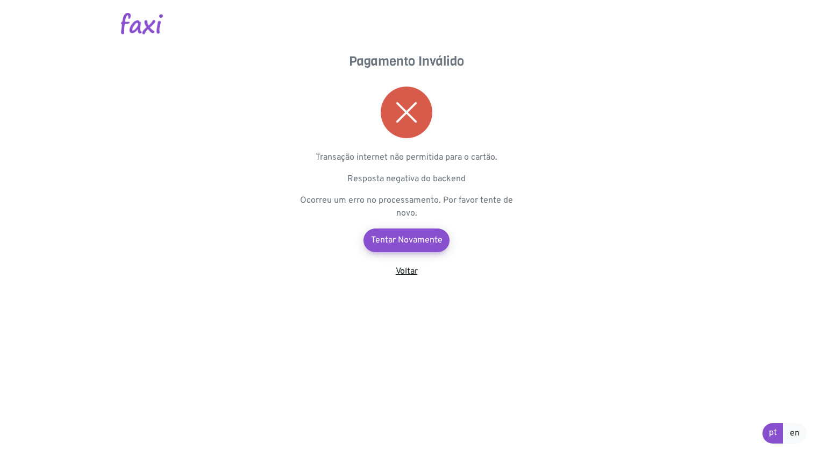
click at [408, 271] on link "Voltar" at bounding box center [407, 271] width 22 height 11
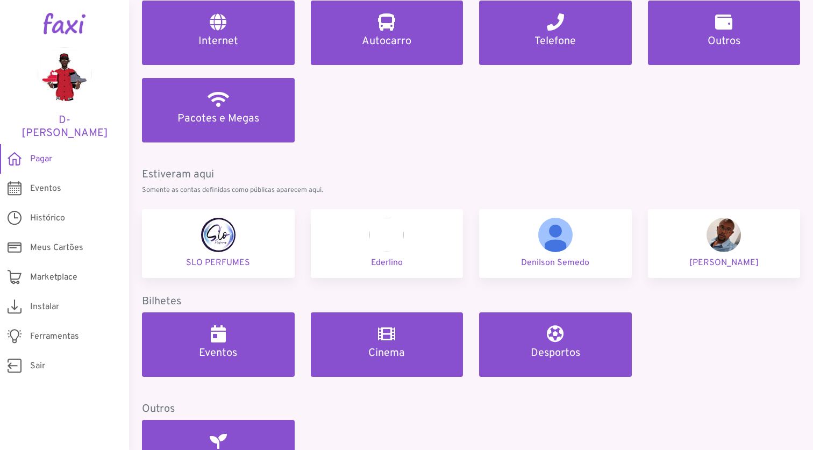
scroll to position [240, 0]
